Goal: Transaction & Acquisition: Subscribe to service/newsletter

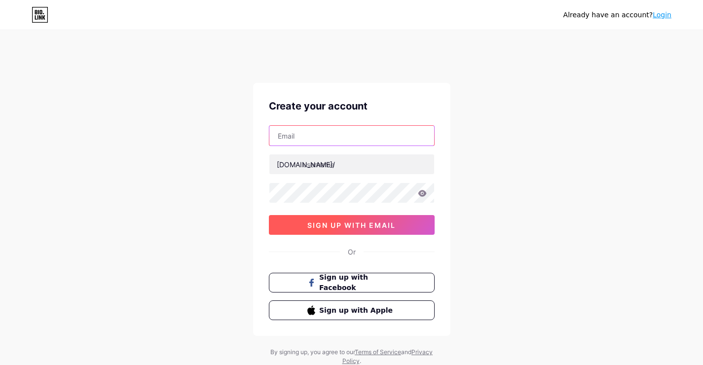
type input "ukopencollage@gmail.com"
click at [337, 223] on span "sign up with email" at bounding box center [352, 225] width 88 height 8
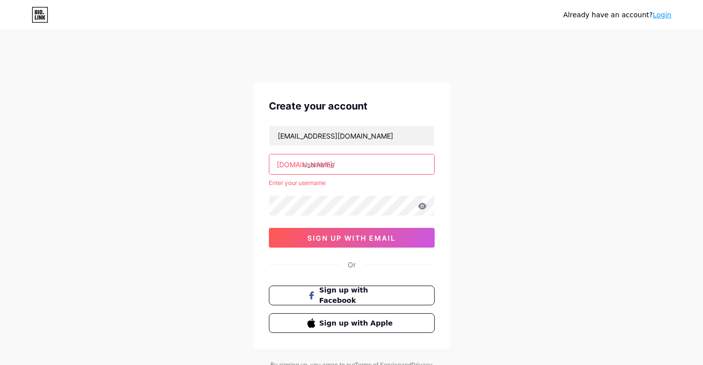
click at [319, 162] on input "text" at bounding box center [352, 165] width 165 height 20
paste input "ukopencollege"
type input "ukopencollege"
click at [321, 236] on div "Create your account ukopencollage@gmail.com bio.link/ ukopencollege Enter your …" at bounding box center [351, 216] width 197 height 266
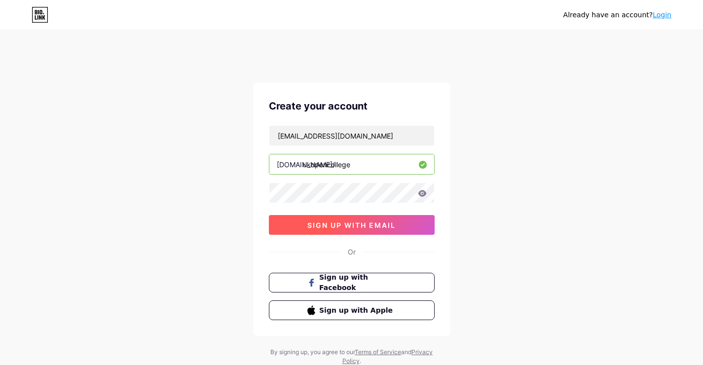
click at [341, 225] on span "sign up with email" at bounding box center [352, 225] width 88 height 8
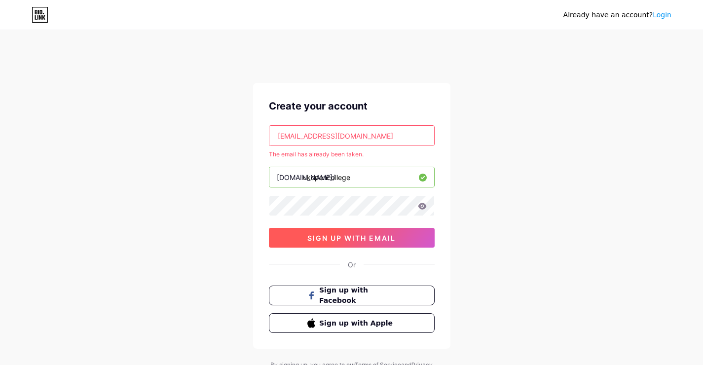
click at [356, 240] on span "sign up with email" at bounding box center [352, 238] width 88 height 8
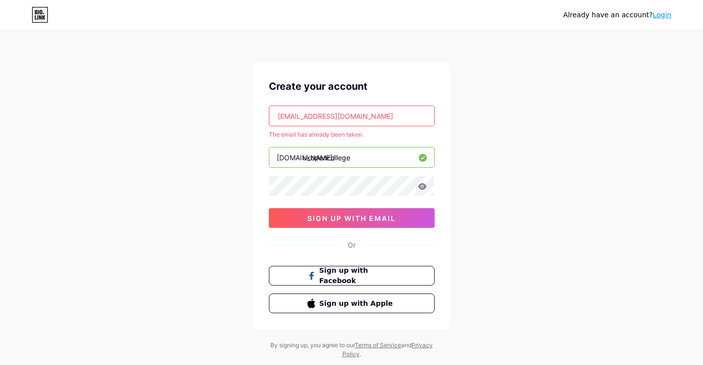
click at [661, 17] on link "Login" at bounding box center [662, 15] width 19 height 8
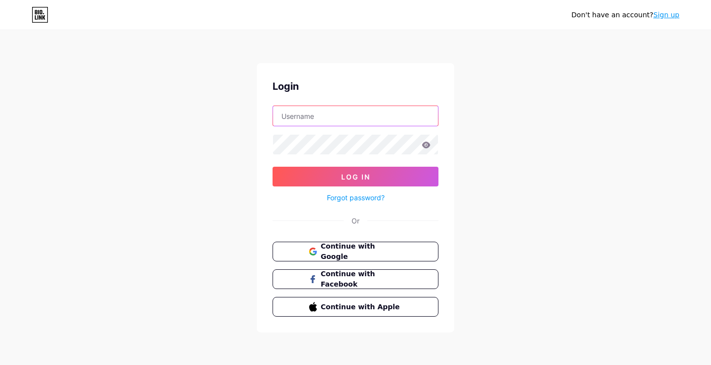
type input "ukopencollage@gmail.com"
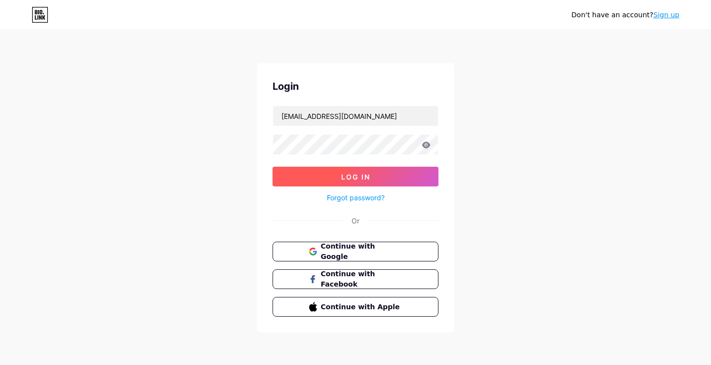
click at [320, 170] on button "Log In" at bounding box center [355, 177] width 166 height 20
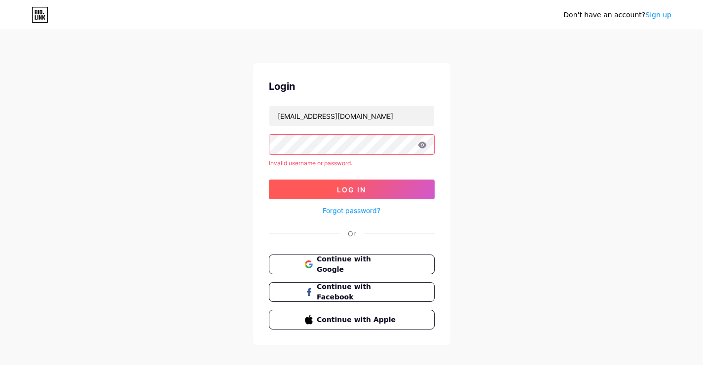
click at [344, 192] on span "Log In" at bounding box center [351, 190] width 29 height 8
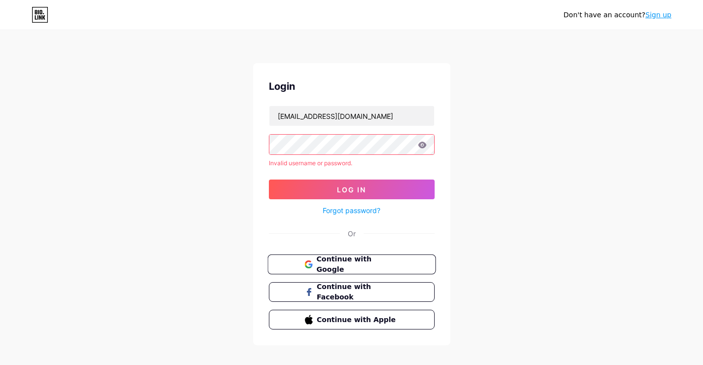
click at [361, 267] on span "Continue with Google" at bounding box center [357, 264] width 82 height 21
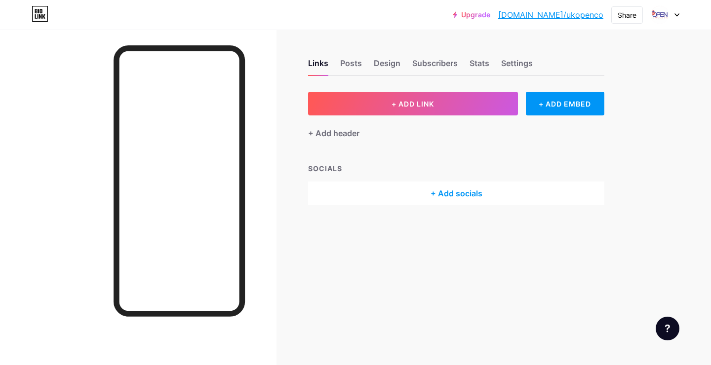
click at [401, 127] on div "+ Add header" at bounding box center [456, 128] width 296 height 24
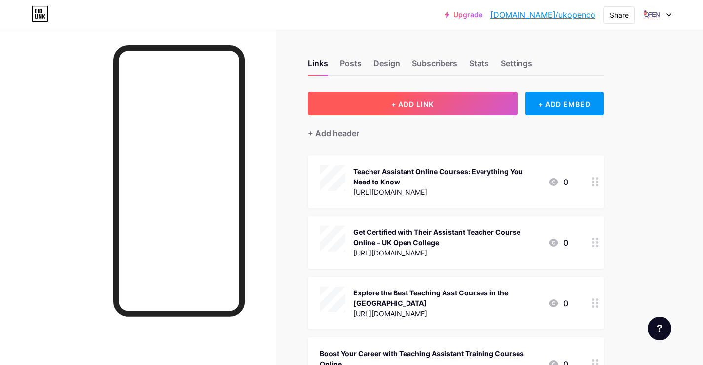
click at [394, 113] on button "+ ADD LINK" at bounding box center [413, 104] width 210 height 24
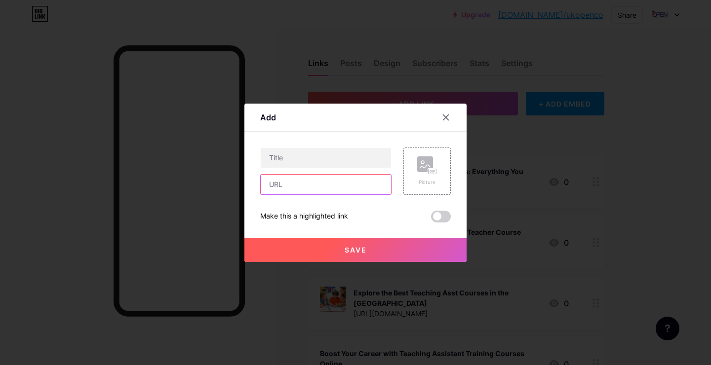
click at [302, 186] on input "text" at bounding box center [326, 185] width 130 height 20
paste input "[URL][DOMAIN_NAME]"
type input "[URL][DOMAIN_NAME]"
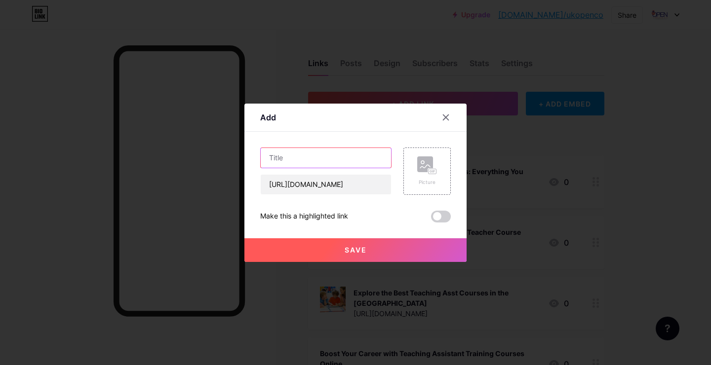
click at [288, 151] on input "text" at bounding box center [326, 158] width 130 height 20
paste input "Top 10 Teaching Assistant Training Courses Online to Elevate Your Classroom Ski…"
type input "Top 10 Teaching Assistant Training Courses Online to Elevate Your Classroom Ski…"
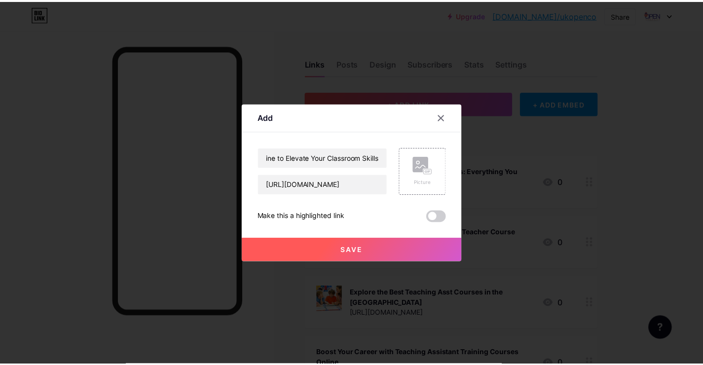
scroll to position [0, 0]
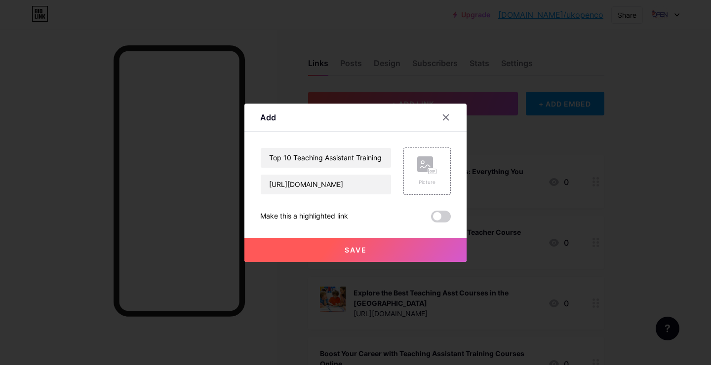
click at [353, 241] on button "Save" at bounding box center [355, 250] width 222 height 24
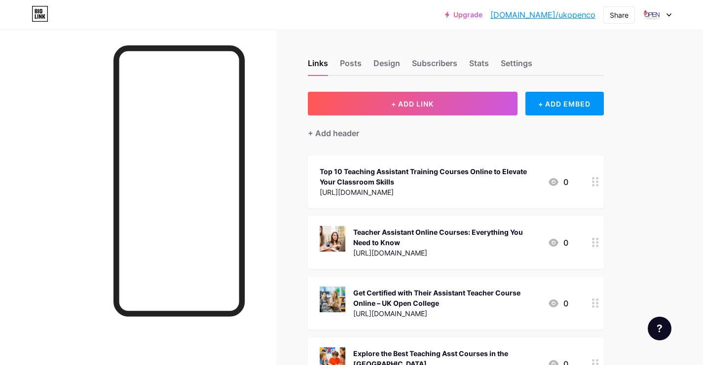
click at [558, 13] on link "[DOMAIN_NAME]/ukopenco" at bounding box center [543, 15] width 105 height 12
